Goal: Transaction & Acquisition: Purchase product/service

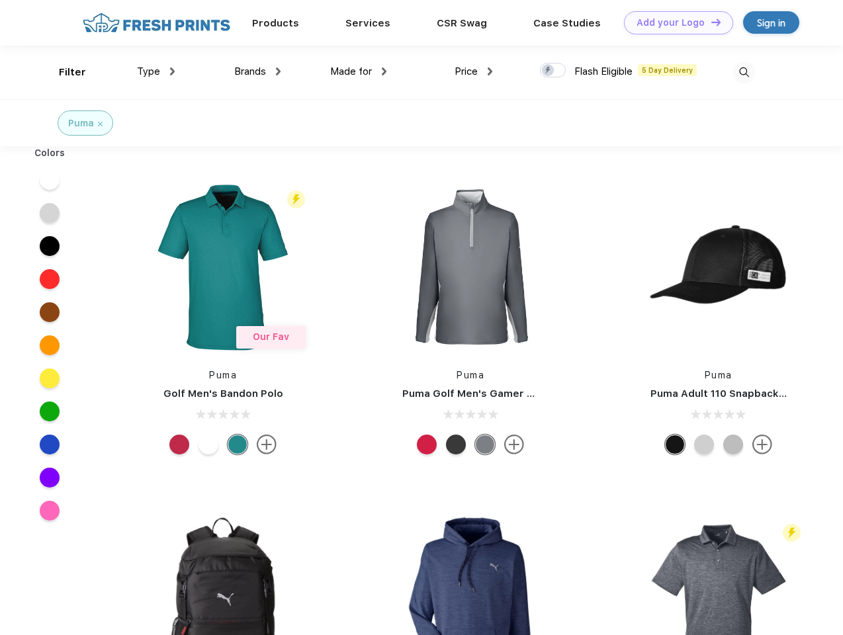
scroll to position [1, 0]
click at [674, 23] on link "Add your Logo Design Tool" at bounding box center [678, 22] width 109 height 23
click at [0, 0] on div "Design Tool" at bounding box center [0, 0] width 0 height 0
click at [710, 22] on link "Add your Logo Design Tool" at bounding box center [678, 22] width 109 height 23
click at [64, 72] on div "Filter" at bounding box center [72, 72] width 27 height 15
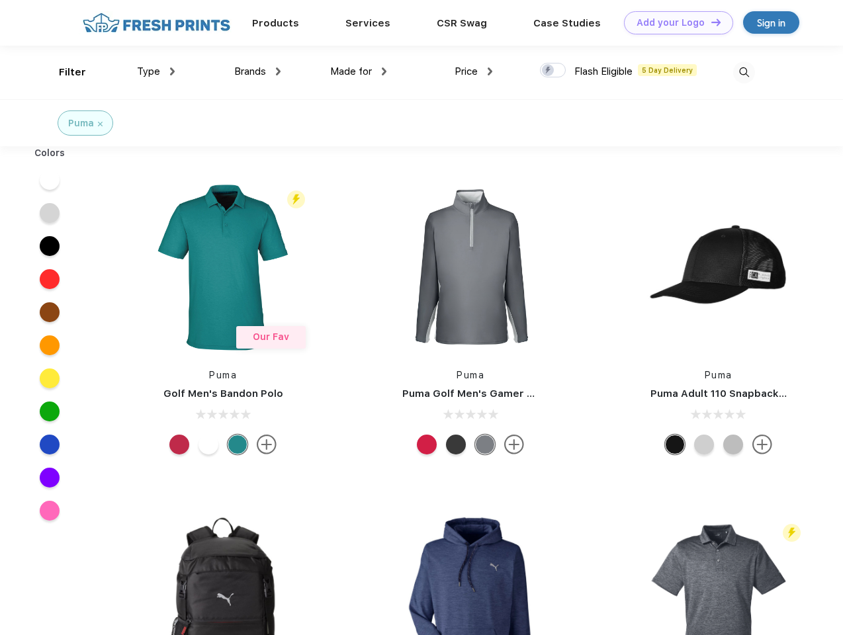
click at [156, 71] on span "Type" at bounding box center [148, 72] width 23 height 12
click at [257, 71] on span "Brands" at bounding box center [250, 72] width 32 height 12
click at [359, 71] on span "Made for" at bounding box center [351, 72] width 42 height 12
click at [474, 71] on span "Price" at bounding box center [466, 72] width 23 height 12
click at [553, 71] on div at bounding box center [553, 70] width 26 height 15
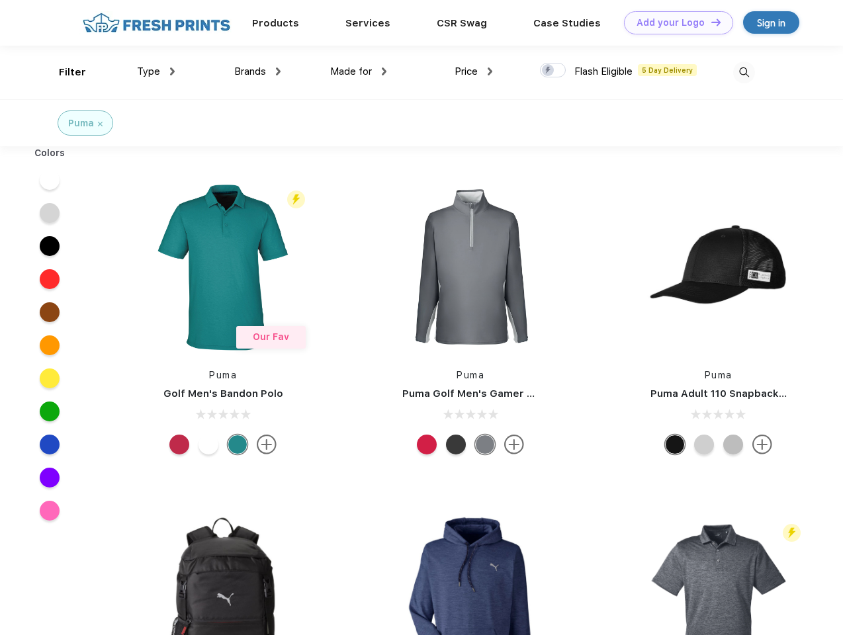
click at [549, 71] on input "checkbox" at bounding box center [544, 66] width 9 height 9
click at [744, 72] on img at bounding box center [744, 73] width 22 height 22
